Goal: Answer question/provide support: Share knowledge or assist other users

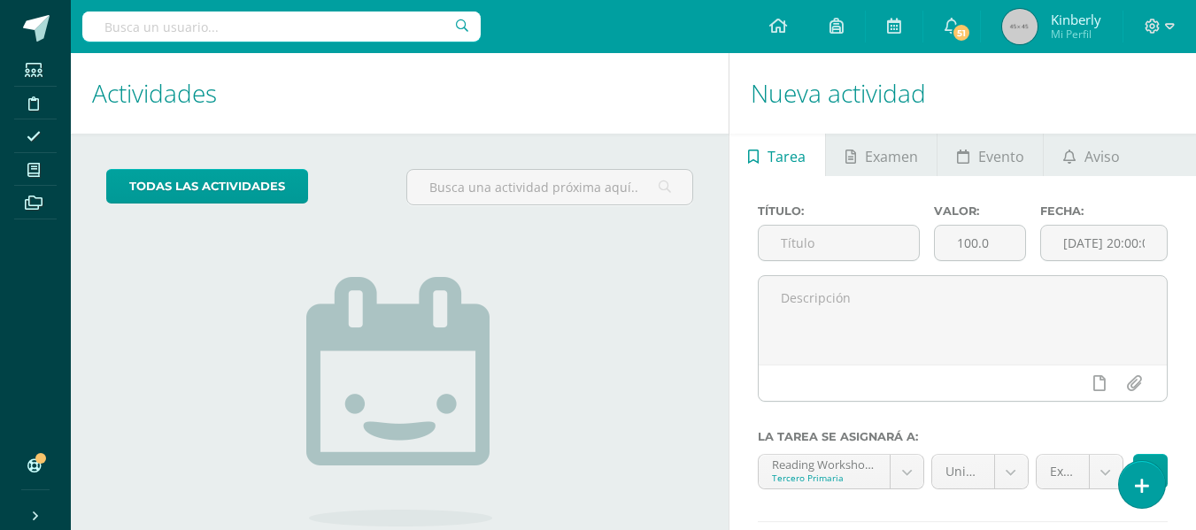
scroll to position [147, 0]
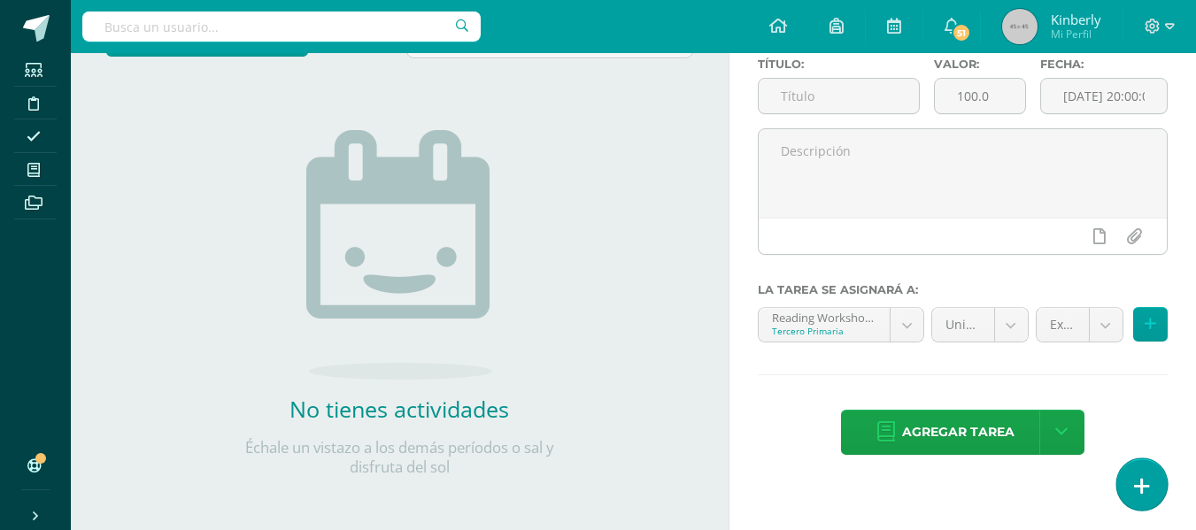
click at [1144, 489] on icon at bounding box center [1142, 486] width 16 height 20
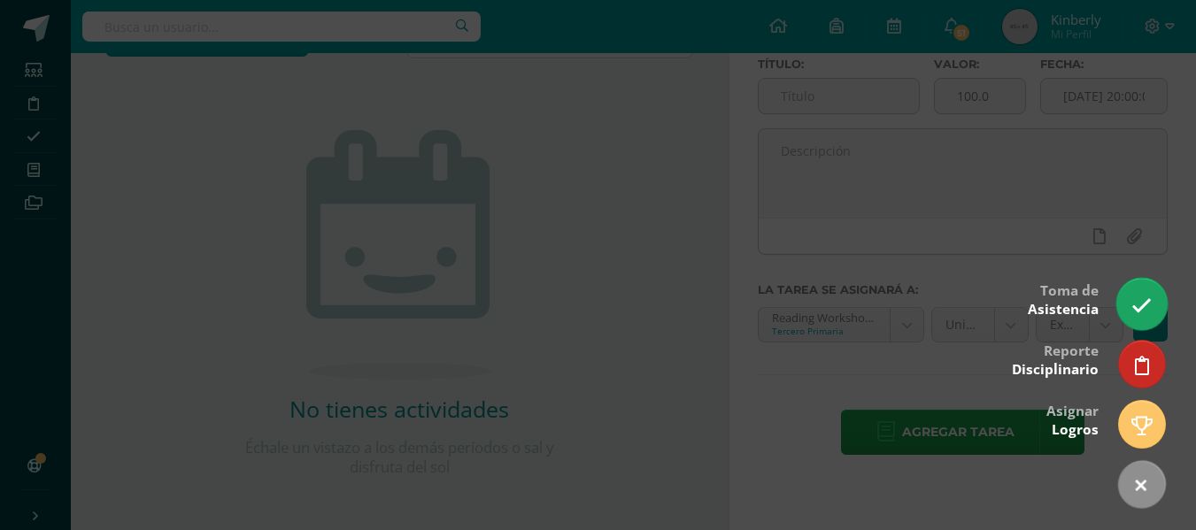
click at [1143, 313] on icon at bounding box center [1142, 306] width 20 height 20
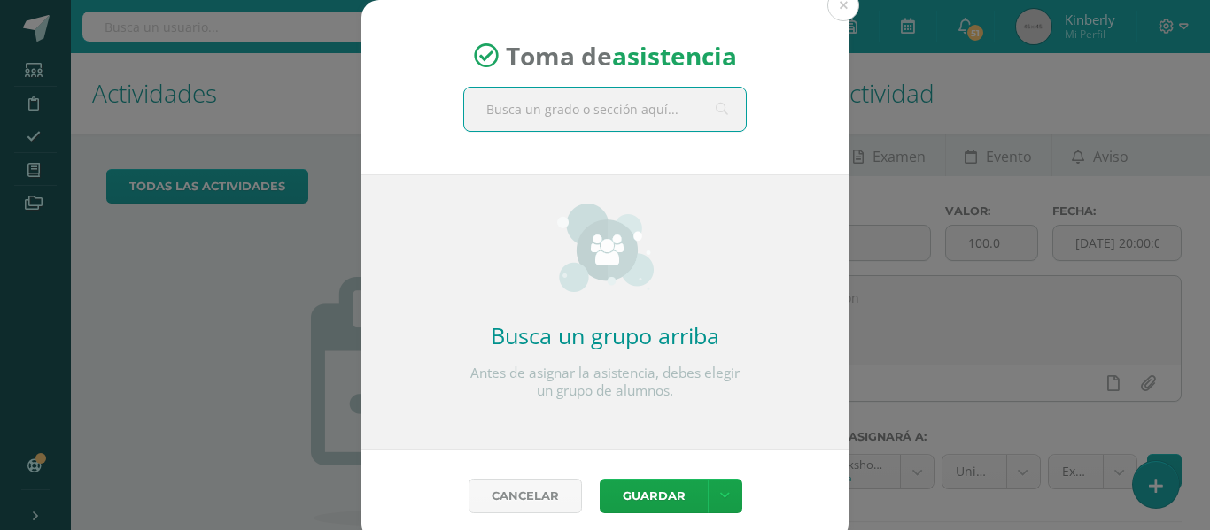
scroll to position [12, 0]
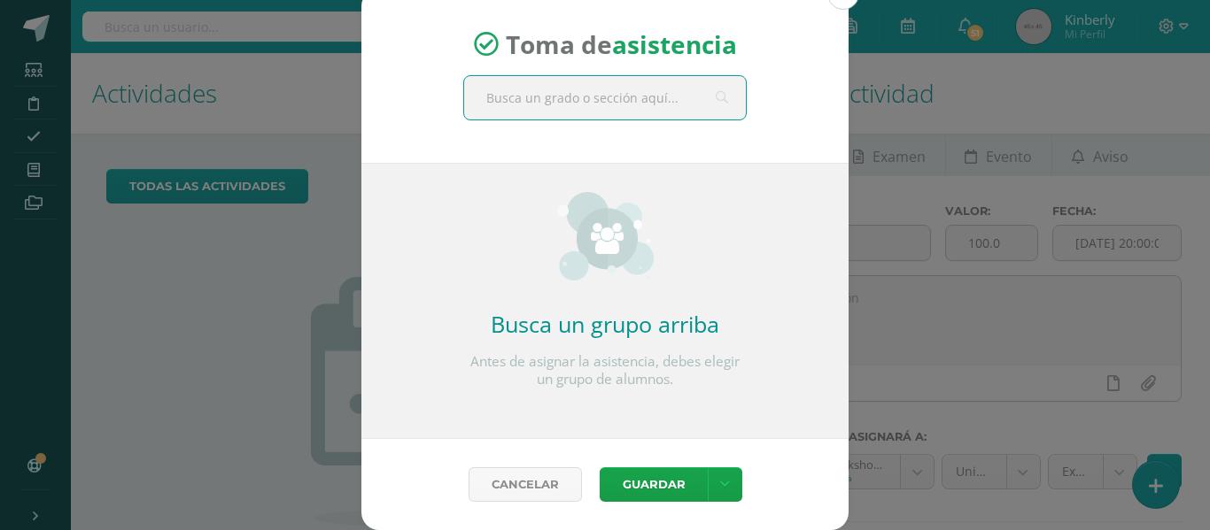
click at [567, 96] on input "text" at bounding box center [605, 97] width 282 height 43
type input "h"
type input "tercero b"
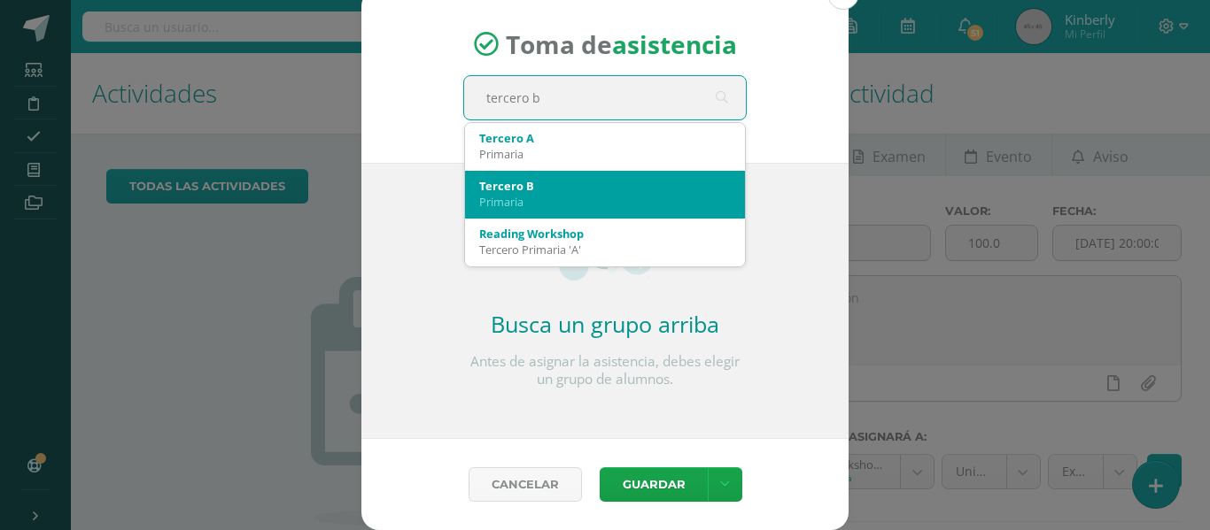
click at [546, 198] on div "Primaria" at bounding box center [604, 202] width 251 height 16
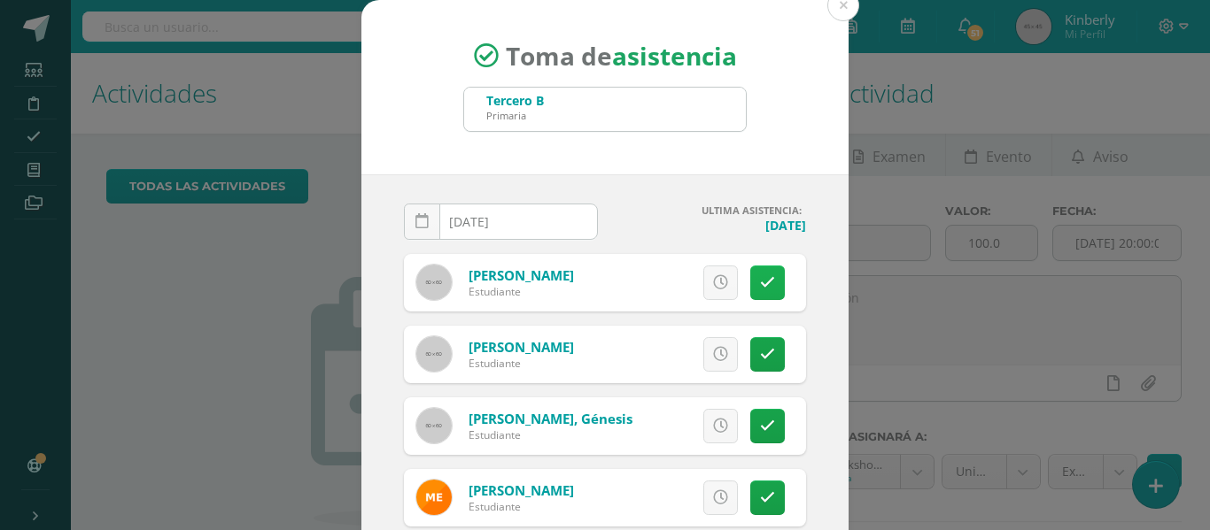
click at [756, 281] on link at bounding box center [767, 283] width 35 height 35
click at [760, 421] on icon at bounding box center [767, 426] width 15 height 15
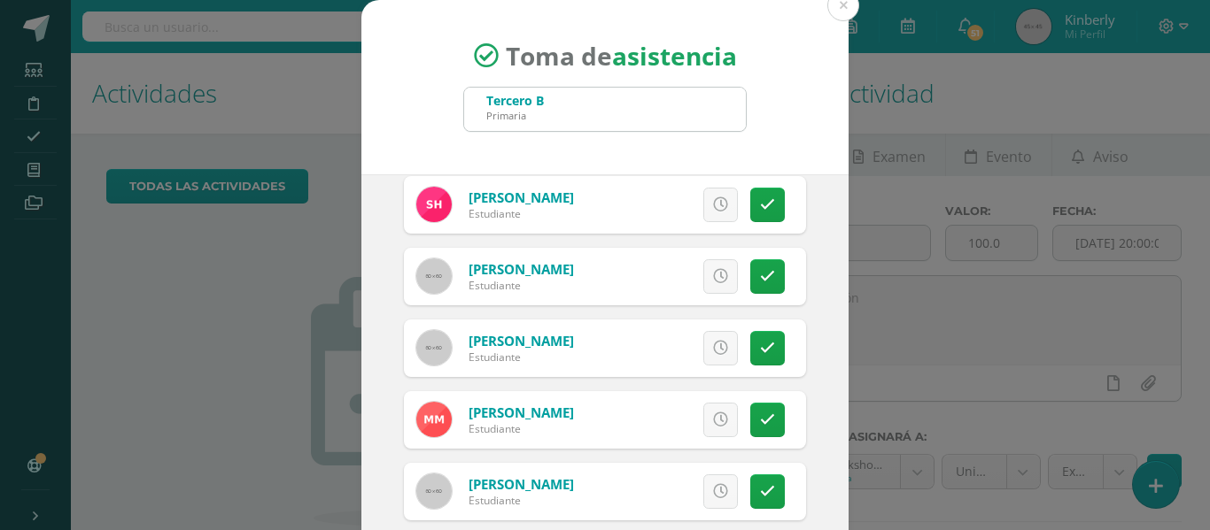
scroll to position [514, 0]
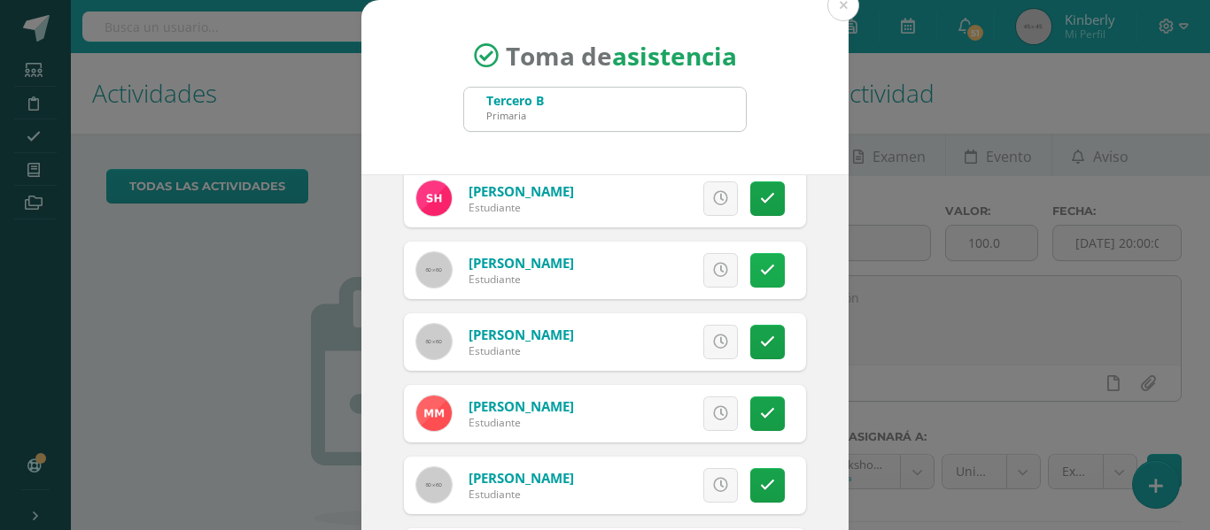
click at [750, 272] on link at bounding box center [767, 270] width 35 height 35
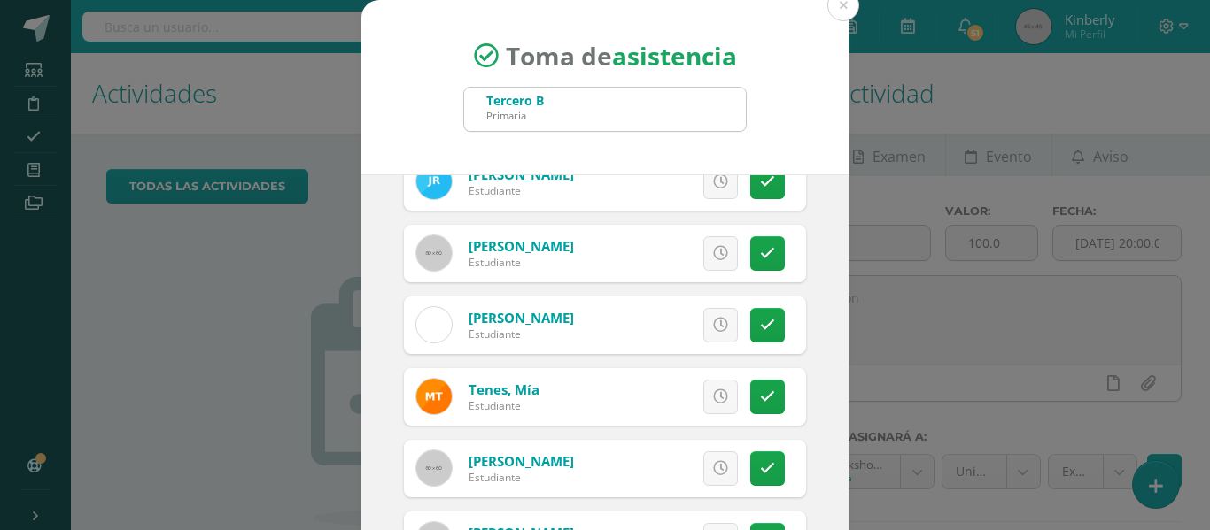
scroll to position [1054, 0]
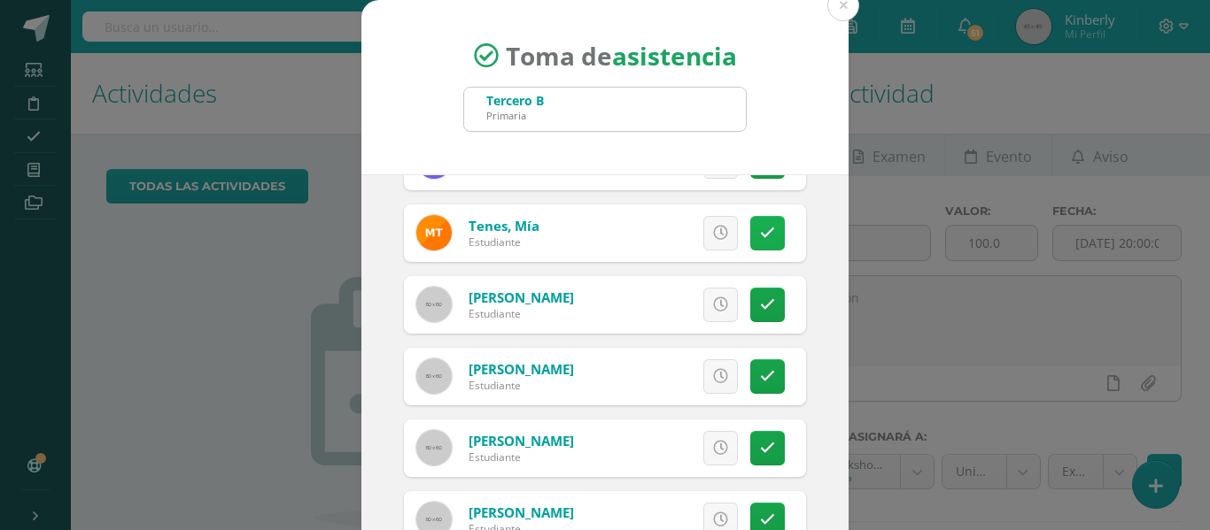
click at [753, 248] on link at bounding box center [767, 233] width 35 height 35
click at [752, 436] on link at bounding box center [767, 448] width 35 height 35
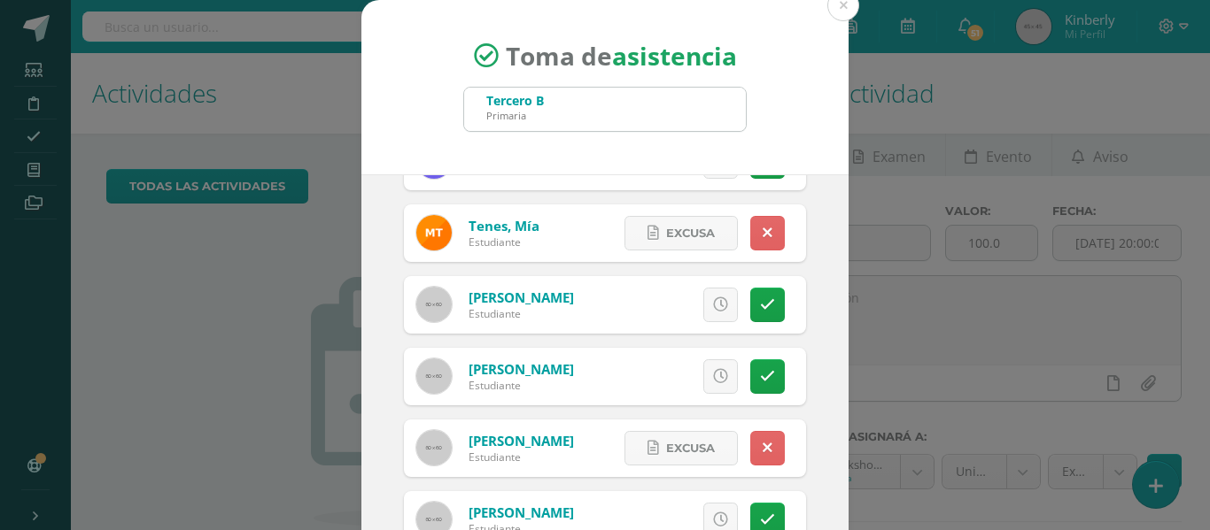
scroll to position [139, 0]
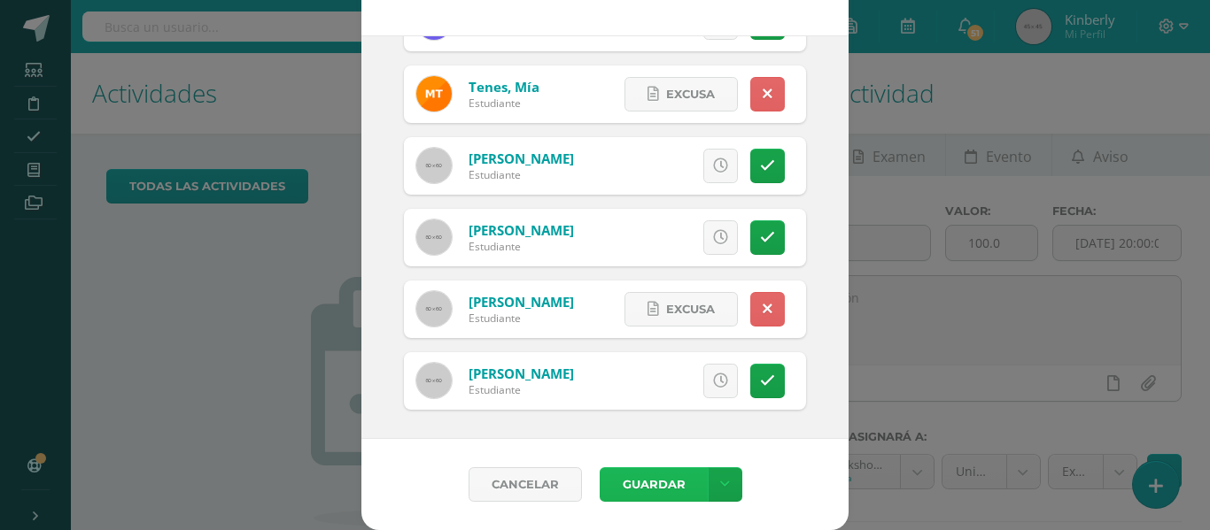
click at [641, 489] on button "Guardar" at bounding box center [653, 485] width 108 height 35
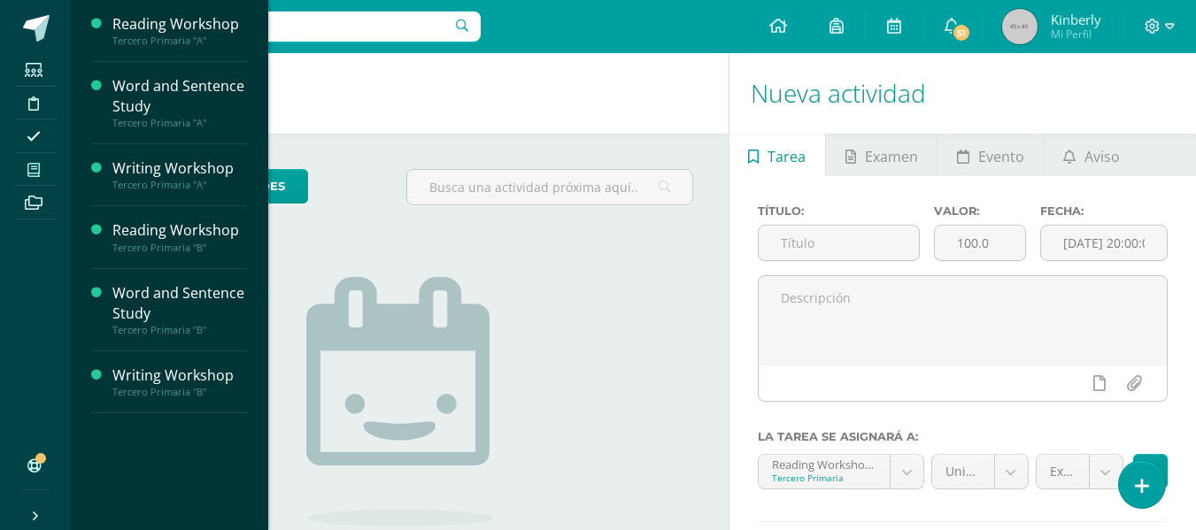
click at [27, 174] on icon at bounding box center [33, 170] width 12 height 14
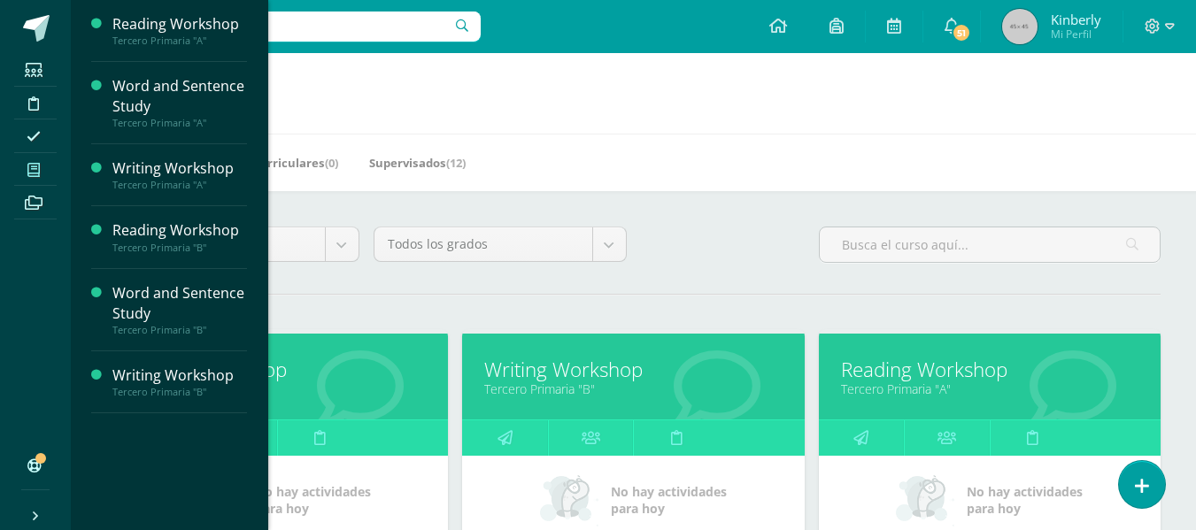
click at [273, 364] on link "Writing Workshop" at bounding box center [277, 369] width 298 height 27
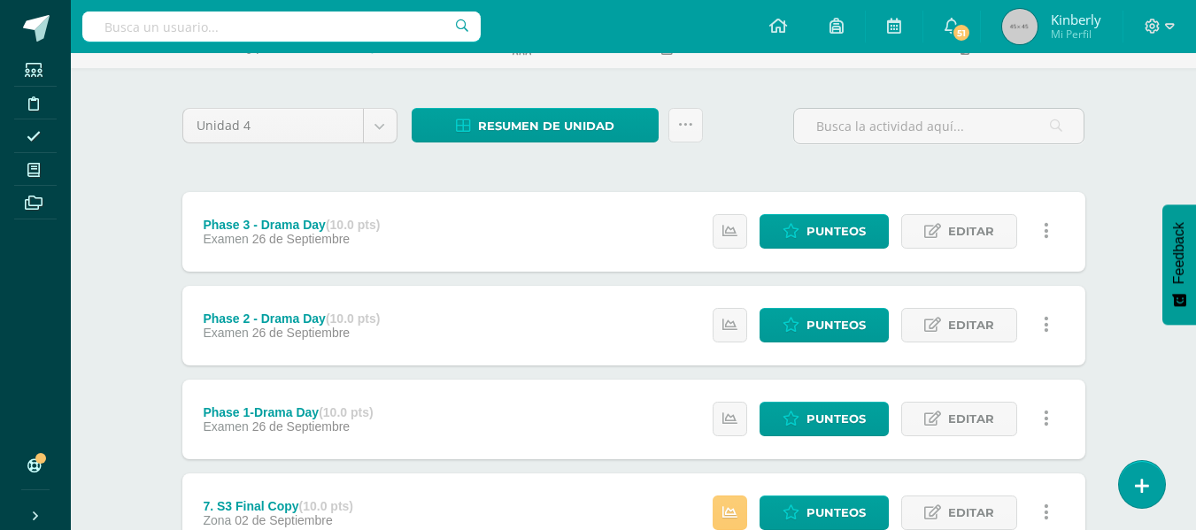
scroll to position [109, 0]
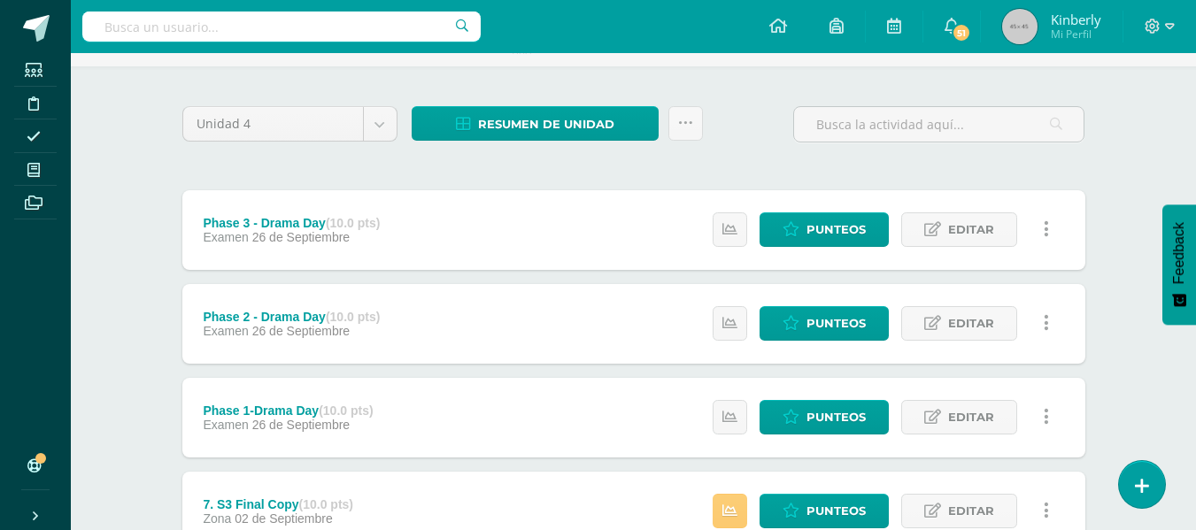
click at [323, 220] on div "Phase 3 - Drama Day (10.0 pts)" at bounding box center [291, 223] width 177 height 14
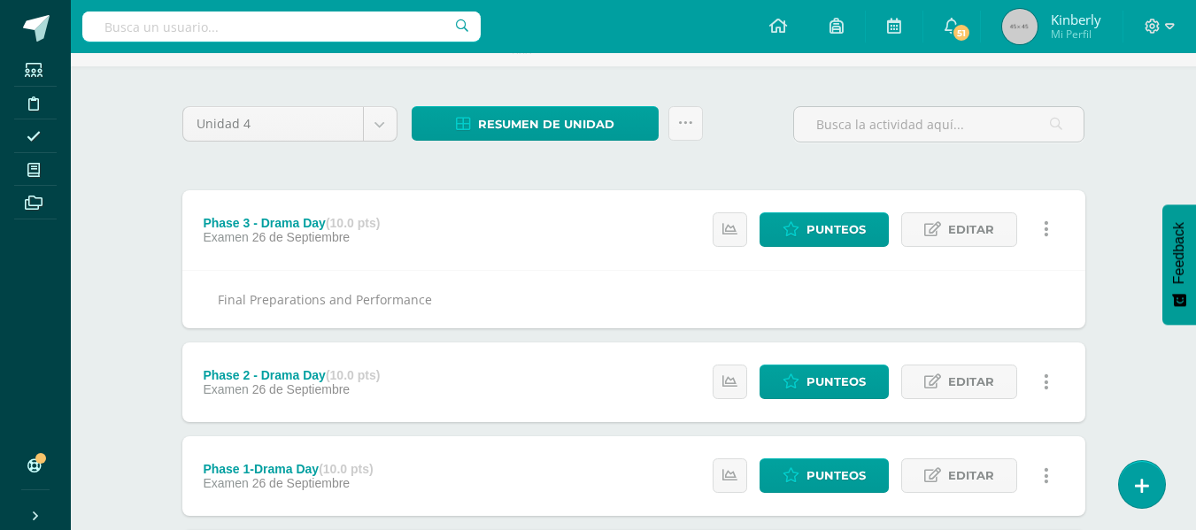
click at [279, 378] on div "Phase 2 - Drama Day (10.0 pts)" at bounding box center [291, 375] width 177 height 14
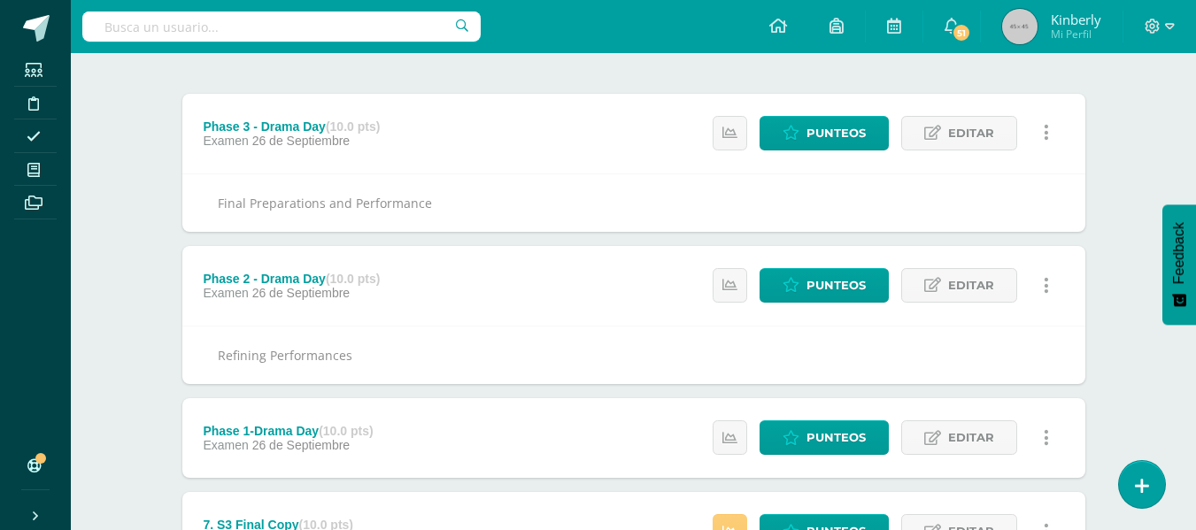
scroll to position [231, 0]
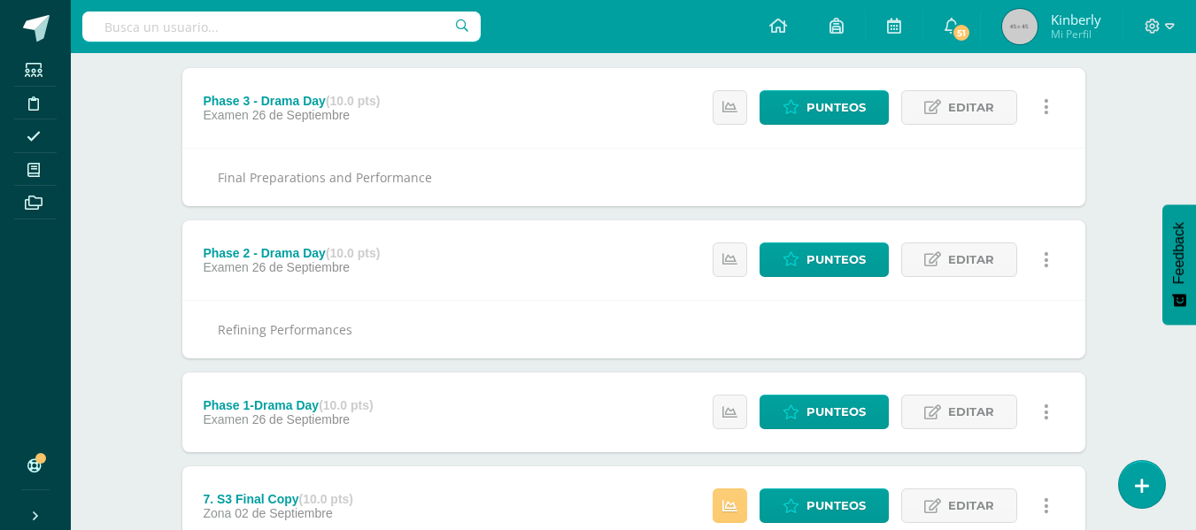
click at [291, 407] on div "Phase 1-Drama Day (10.0 pts)" at bounding box center [288, 405] width 170 height 14
